Goal: Book appointment/travel/reservation

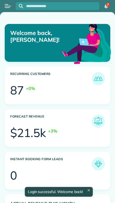
click at [9, 4] on button "Open menu" at bounding box center [8, 6] width 6 height 6
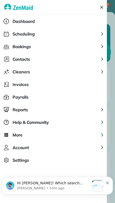
click at [17, 34] on span "Scheduling" at bounding box center [24, 34] width 22 height 6
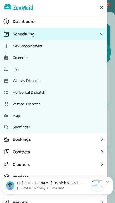
click at [20, 47] on span "New appointment" at bounding box center [28, 45] width 30 height 5
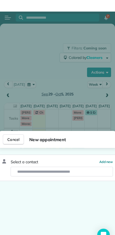
scroll to position [-12, 0]
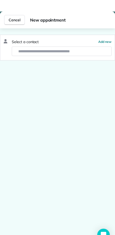
click at [13, 11] on span "Cancel" at bounding box center [15, 8] width 12 height 5
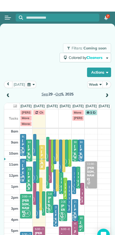
click at [95, 76] on button "Week" at bounding box center [96, 72] width 16 height 7
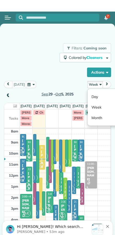
click at [96, 90] on link "Day" at bounding box center [108, 85] width 41 height 10
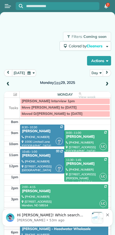
click at [109, 86] on span at bounding box center [107, 84] width 6 height 5
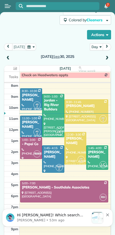
click at [109, 55] on span at bounding box center [107, 58] width 6 height 8
